Goal: Complete application form

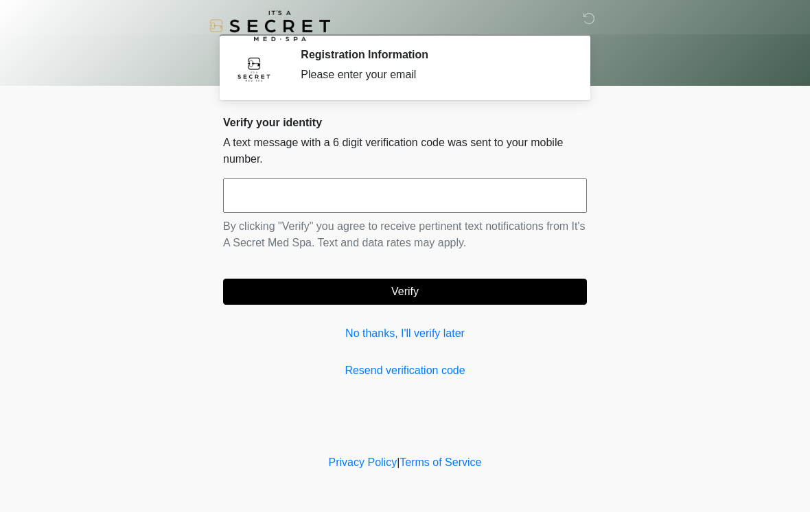
click at [440, 337] on link "No thanks, I'll verify later" at bounding box center [405, 334] width 364 height 16
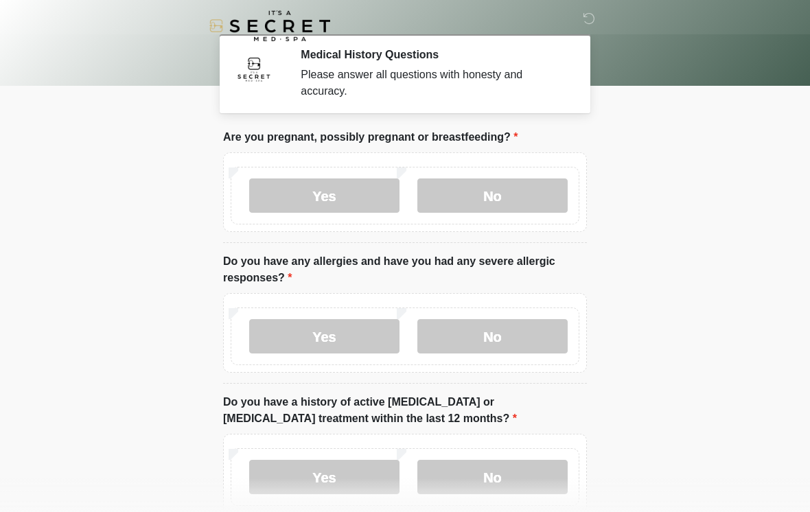
click at [510, 201] on label "No" at bounding box center [493, 196] width 150 height 34
click at [508, 341] on label "No" at bounding box center [493, 336] width 150 height 34
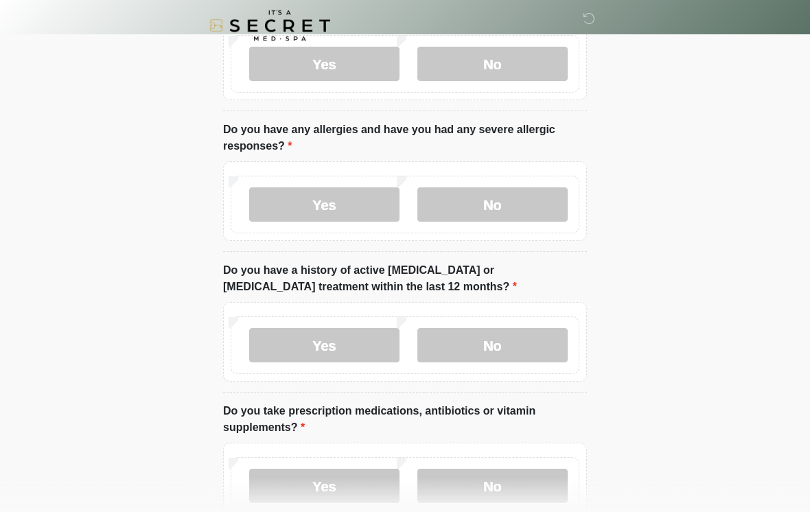
scroll to position [162, 0]
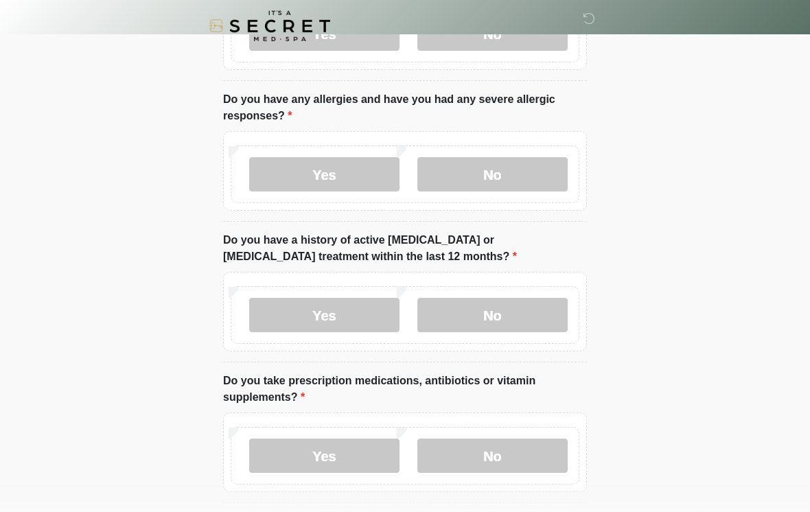
click at [524, 323] on label "No" at bounding box center [493, 315] width 150 height 34
click at [513, 462] on label "No" at bounding box center [493, 456] width 150 height 34
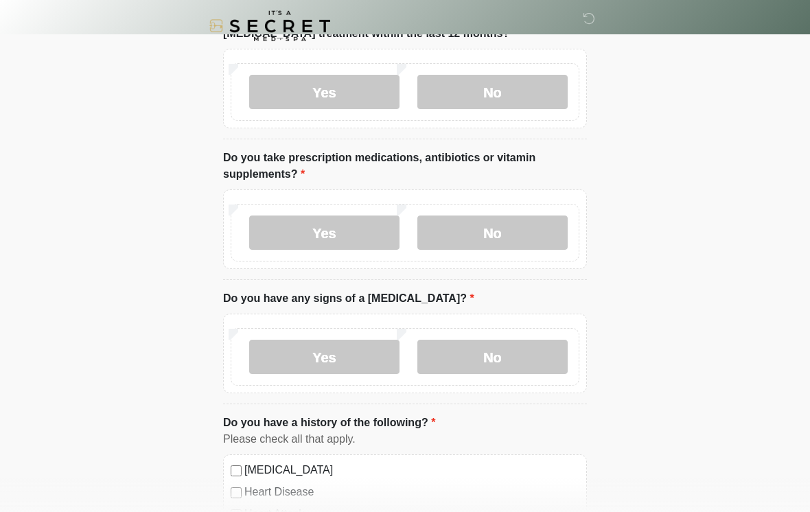
scroll to position [398, 0]
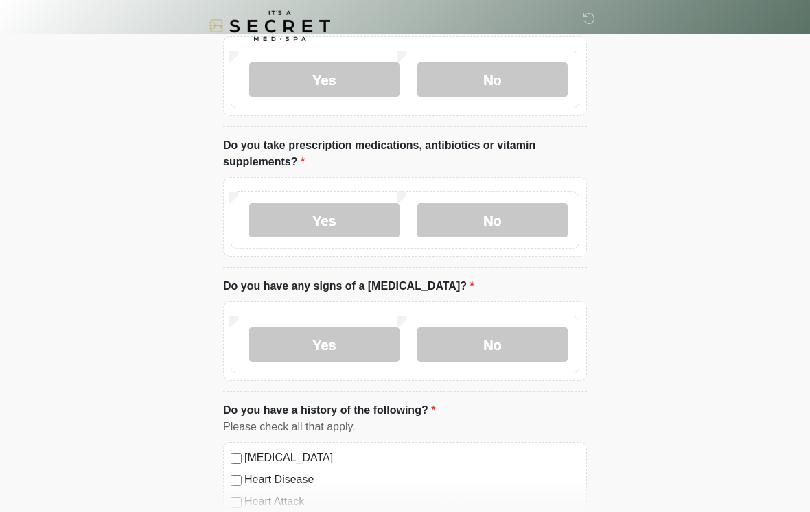
click at [503, 352] on label "No" at bounding box center [493, 345] width 150 height 34
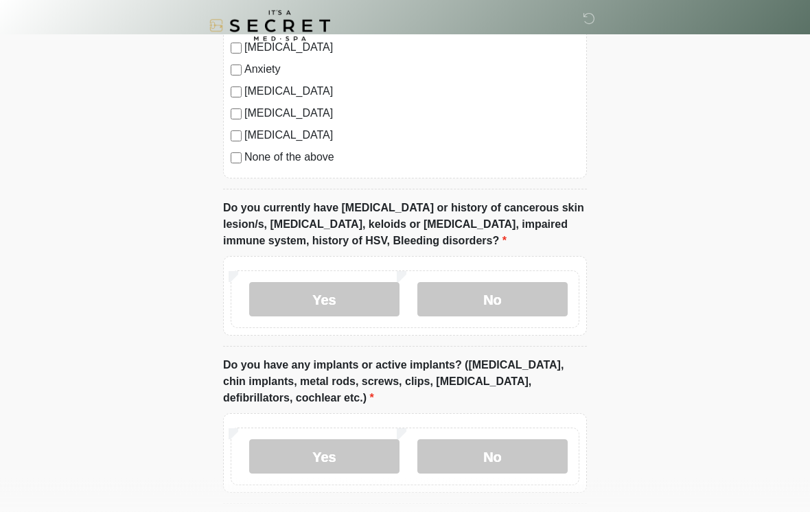
scroll to position [947, 0]
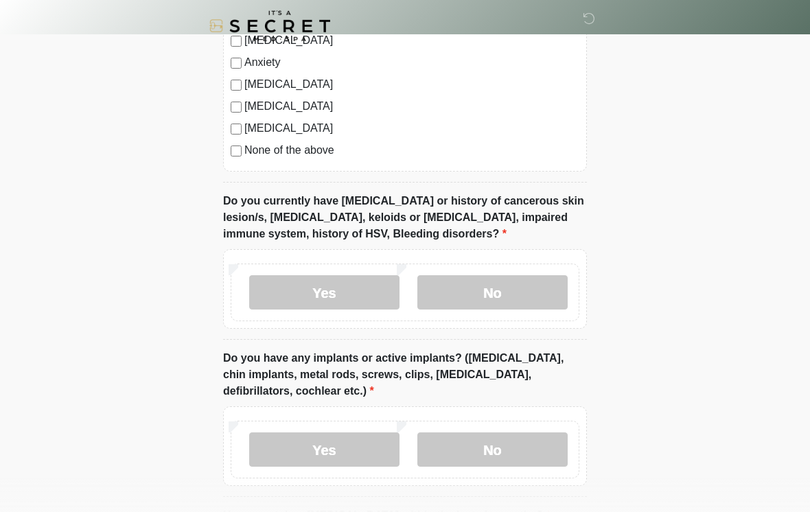
click at [506, 295] on label "No" at bounding box center [493, 292] width 150 height 34
click at [503, 439] on label "No" at bounding box center [493, 450] width 150 height 34
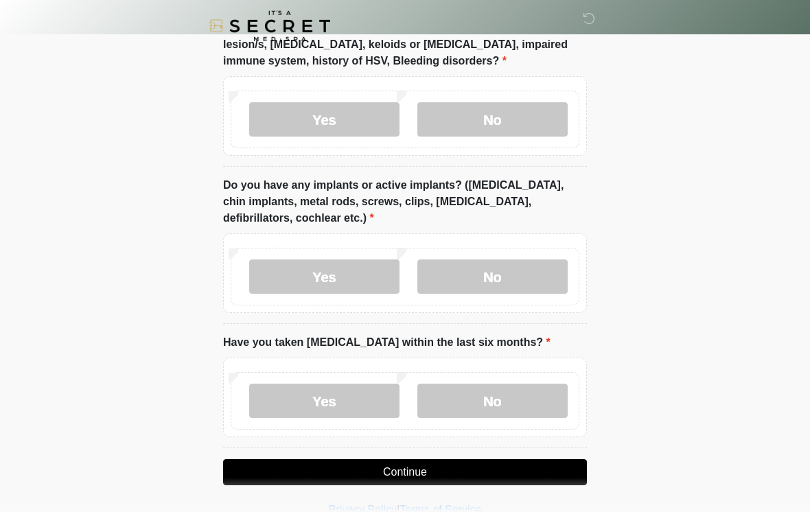
scroll to position [1144, 0]
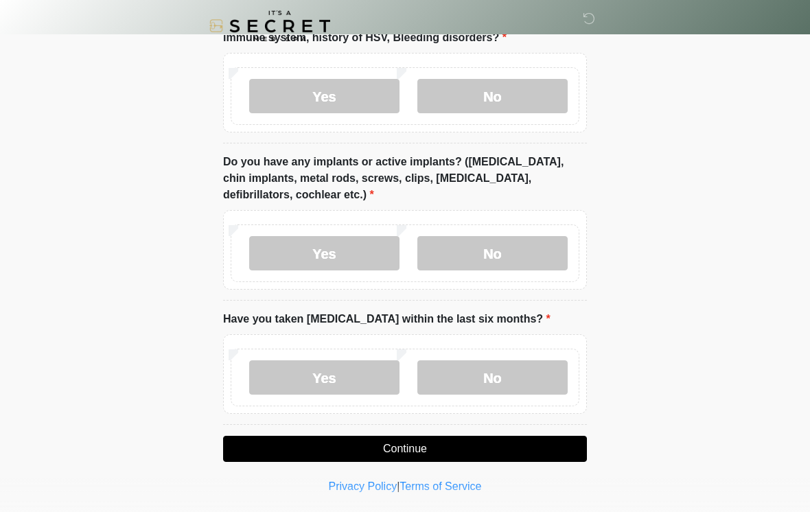
click at [511, 378] on label "No" at bounding box center [493, 378] width 150 height 34
click at [478, 444] on button "Continue" at bounding box center [405, 449] width 364 height 26
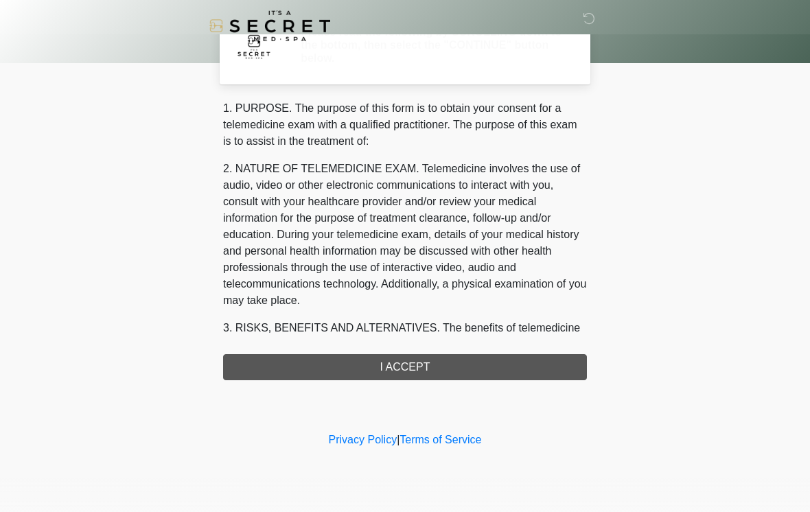
scroll to position [0, 0]
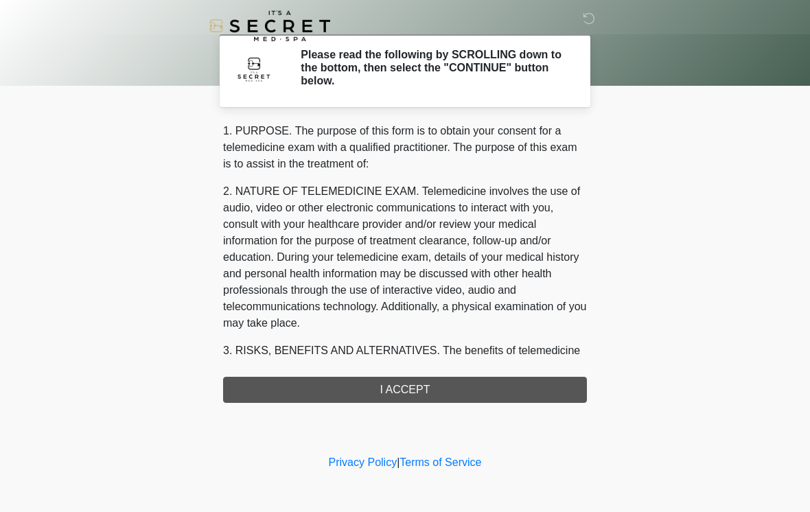
click at [479, 400] on div "1. PURPOSE. The purpose of this form is to obtain your consent for a telemedici…" at bounding box center [405, 263] width 364 height 280
click at [489, 398] on div "1. PURPOSE. The purpose of this form is to obtain your consent for a telemedici…" at bounding box center [405, 263] width 364 height 280
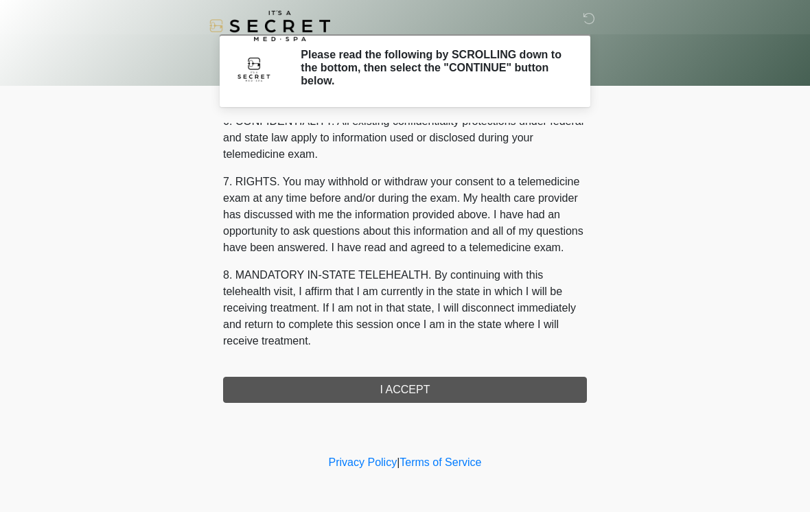
click at [448, 405] on div "‎ ‎ Please read the following by SCROLLING down to the bottom, then select the …" at bounding box center [405, 226] width 412 height 424
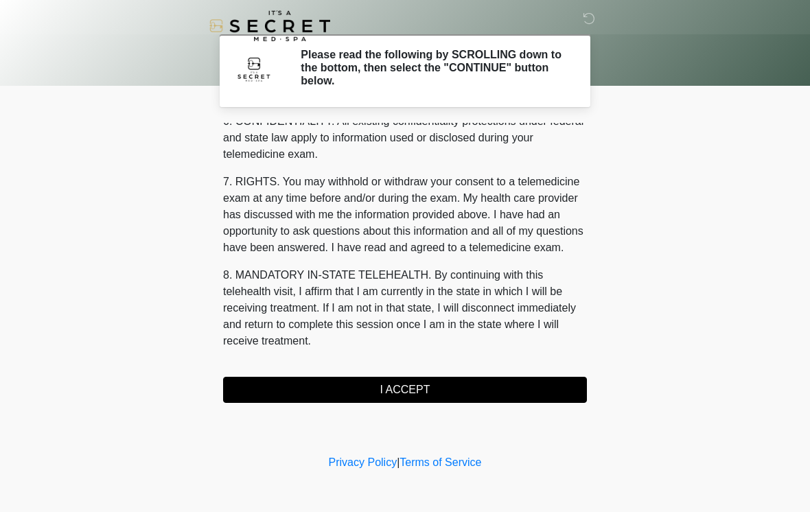
click at [447, 405] on div "‎ ‎ Please read the following by SCROLLING down to the bottom, then select the …" at bounding box center [405, 226] width 412 height 424
click at [458, 393] on button "I ACCEPT" at bounding box center [405, 390] width 364 height 26
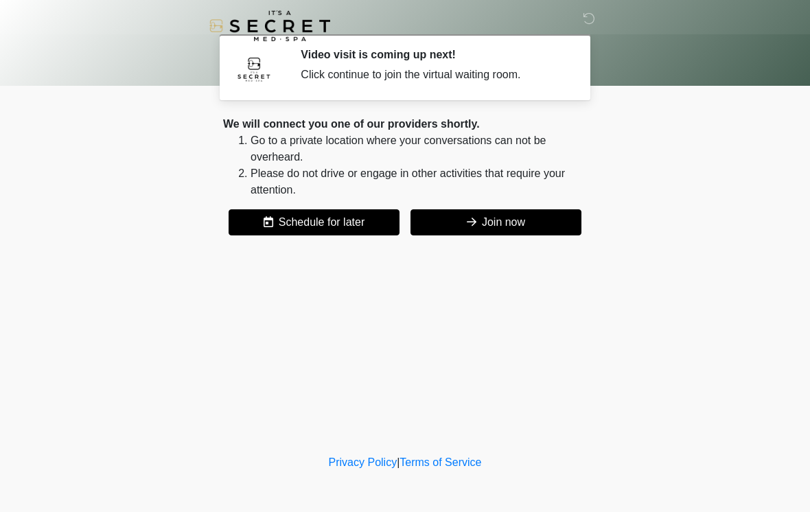
click at [520, 223] on button "Join now" at bounding box center [496, 222] width 171 height 26
